Goal: Task Accomplishment & Management: Use online tool/utility

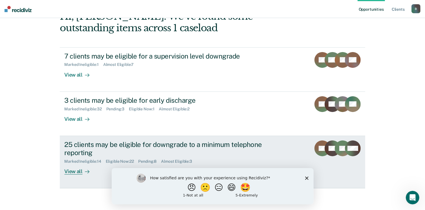
scroll to position [38, 0]
click at [75, 171] on div "View all" at bounding box center [80, 169] width 32 height 11
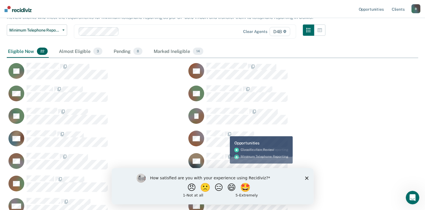
scroll to position [28, 0]
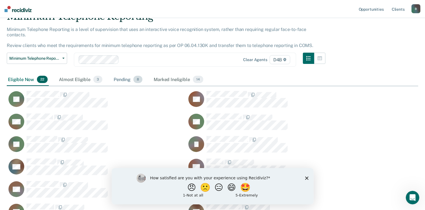
click at [124, 75] on div "Pending 8" at bounding box center [128, 80] width 31 height 12
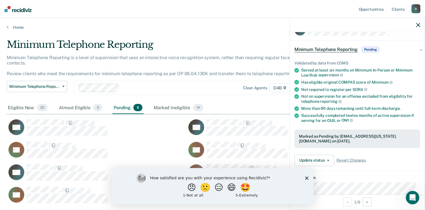
scroll to position [85, 0]
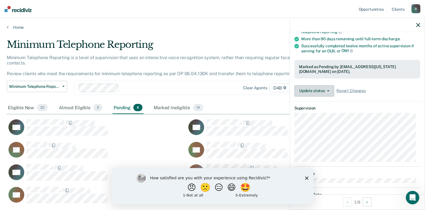
click at [324, 88] on button "Update status" at bounding box center [314, 90] width 40 height 11
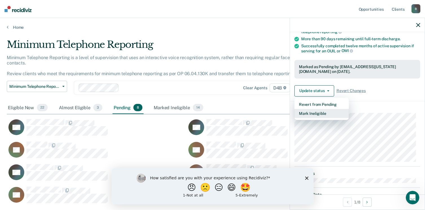
click at [323, 114] on button "Mark Ineligible" at bounding box center [321, 113] width 54 height 9
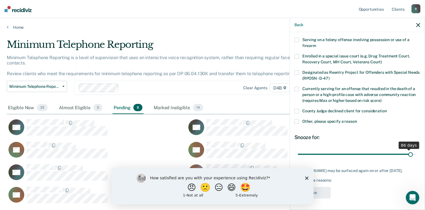
drag, startPoint x: 334, startPoint y: 150, endPoint x: 406, endPoint y: 148, distance: 71.7
type input "87"
click at [406, 150] on input "range" at bounding box center [357, 155] width 119 height 10
click at [297, 120] on span at bounding box center [296, 122] width 5 height 5
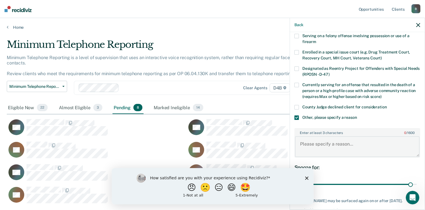
click at [308, 148] on textarea "Enter at least 3 characters 0 / 1600" at bounding box center [357, 146] width 125 height 21
paste textarea "NOT ELIGIBLE FOR TRS - 257.6255A OUI Causing Serious Injury offense is on the n…"
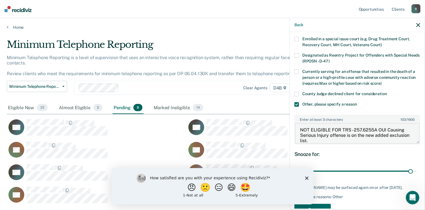
scroll to position [75, 0]
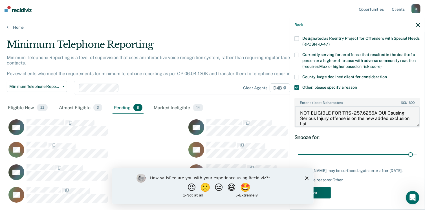
type textarea "NOT ELIGIBLE FOR TRS - 257.6255A OUI Causing Serious Injury offense is on the n…"
click at [326, 194] on button "Save" at bounding box center [312, 193] width 36 height 12
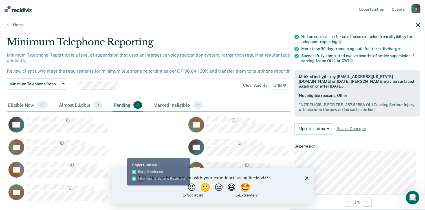
scroll to position [0, 0]
